Goal: Find contact information: Find contact information

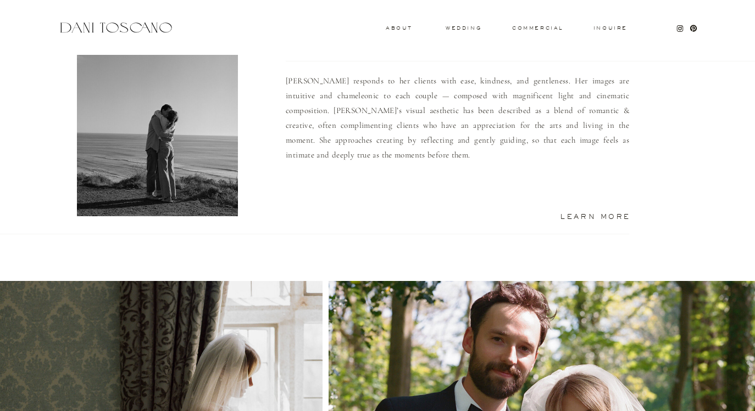
scroll to position [985, 0]
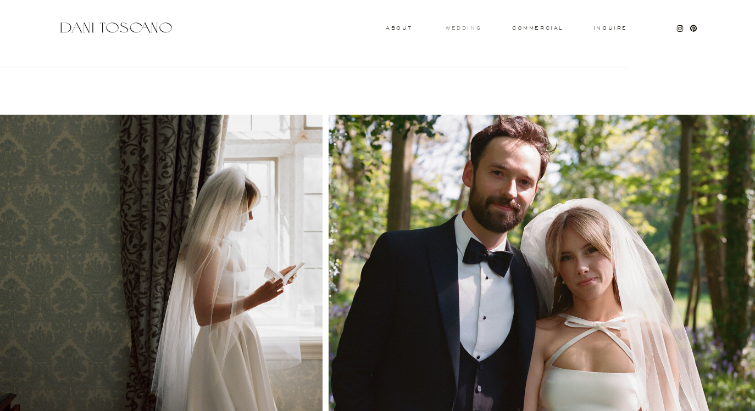
click at [455, 30] on h3 "wedding" at bounding box center [463, 28] width 36 height 4
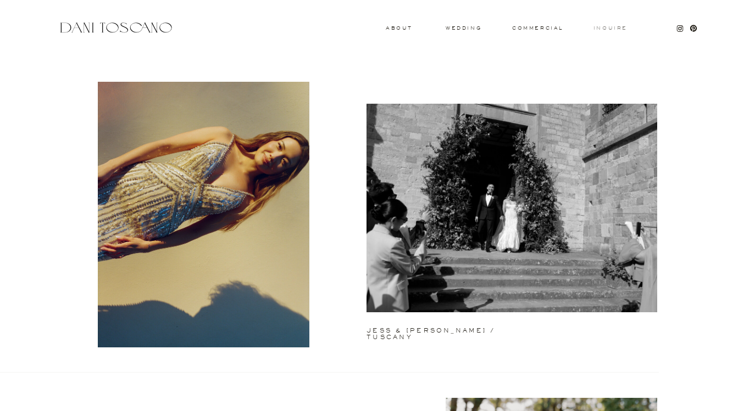
click at [606, 30] on h3 "Inquire" at bounding box center [610, 28] width 35 height 5
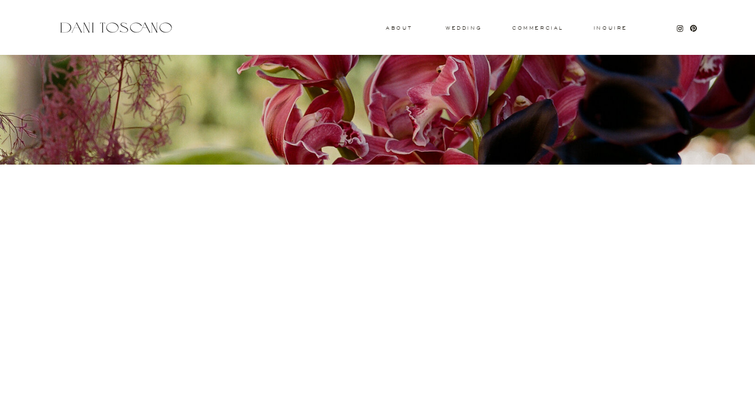
scroll to position [336, 0]
